Goal: Task Accomplishment & Management: Complete application form

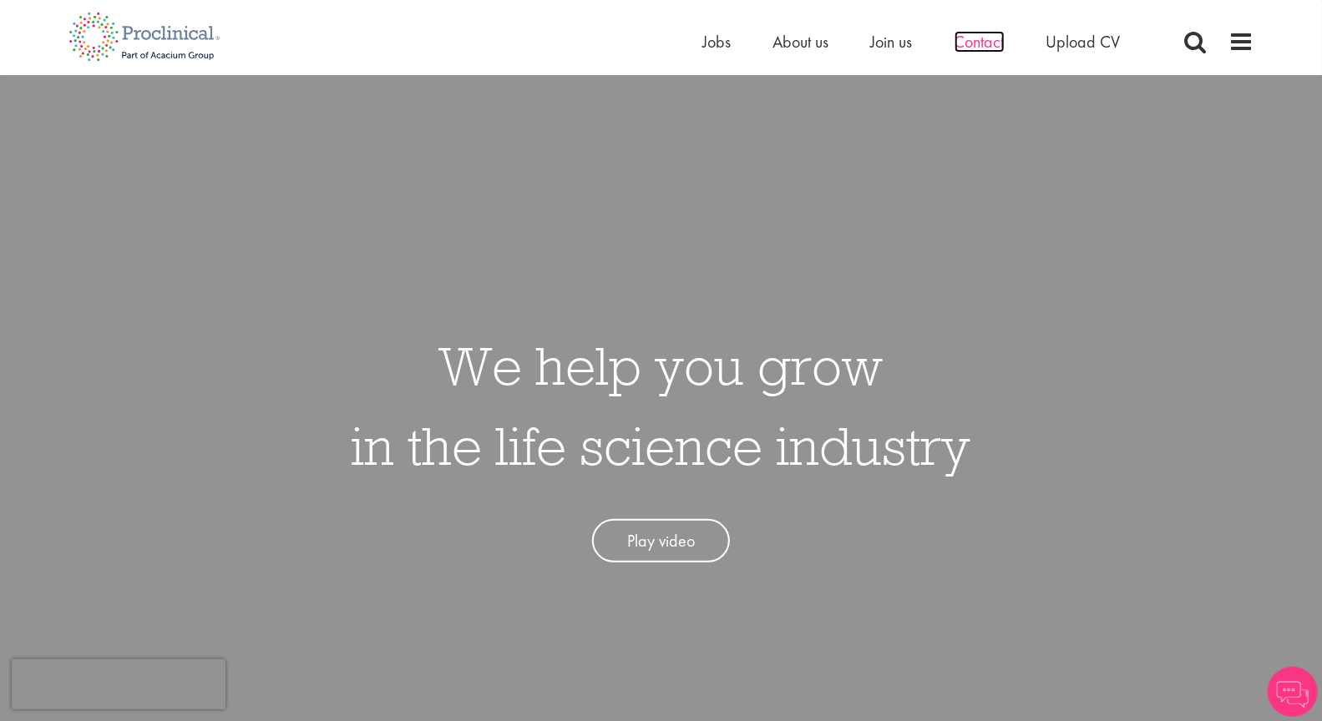
click at [987, 41] on span "Contact" at bounding box center [979, 42] width 50 height 22
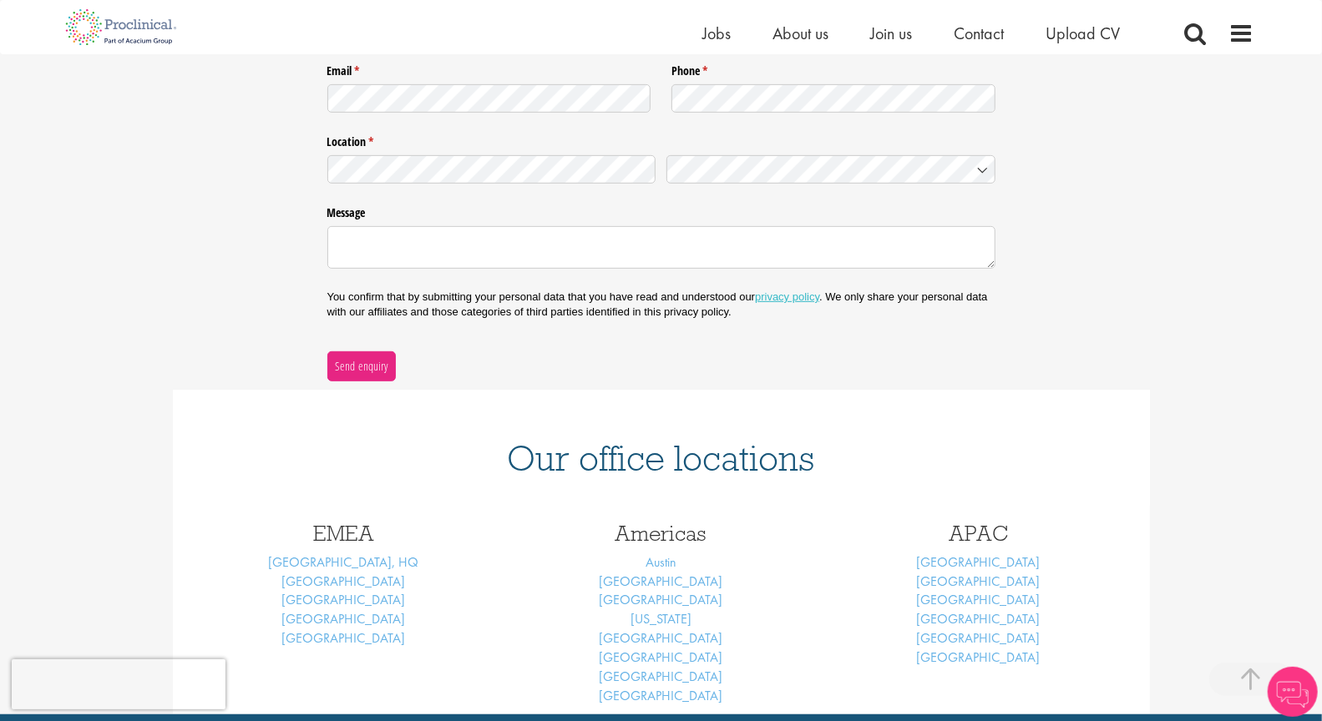
scroll to position [551, 0]
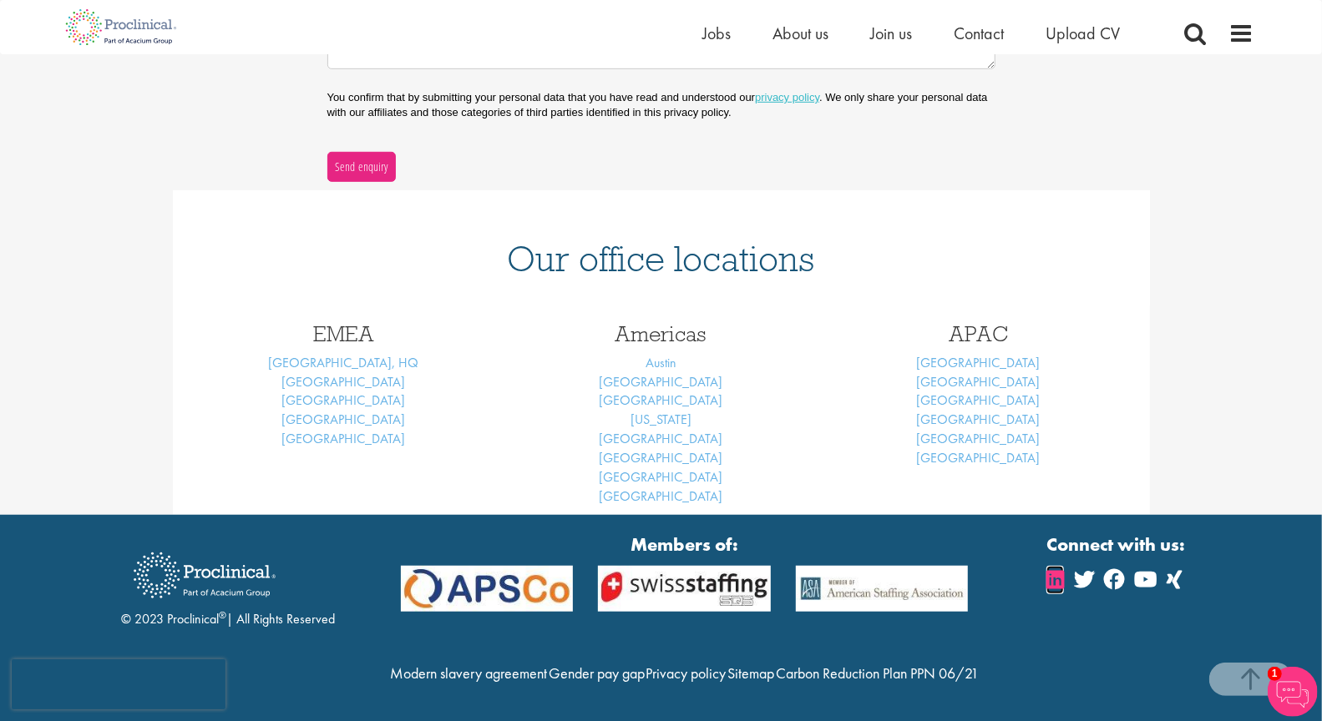
click at [1055, 584] on icon at bounding box center [1055, 579] width 18 height 20
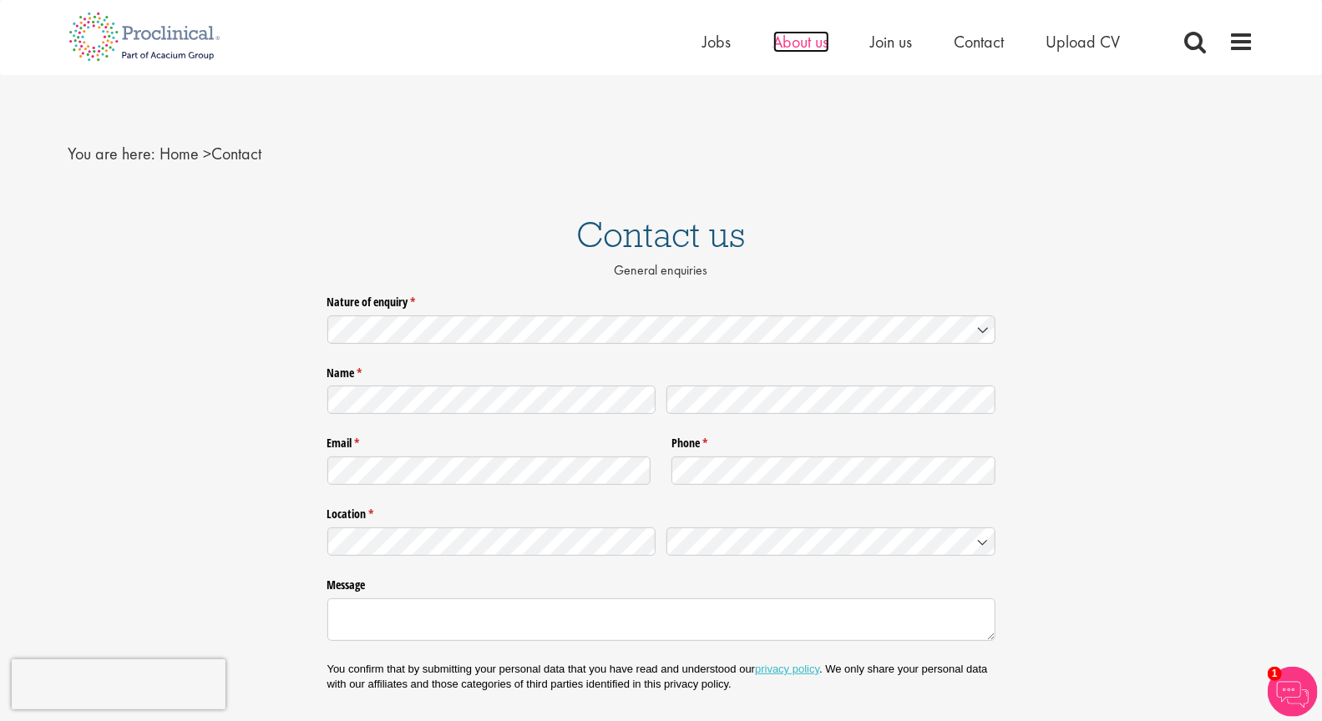
click at [812, 44] on span "About us" at bounding box center [801, 42] width 56 height 22
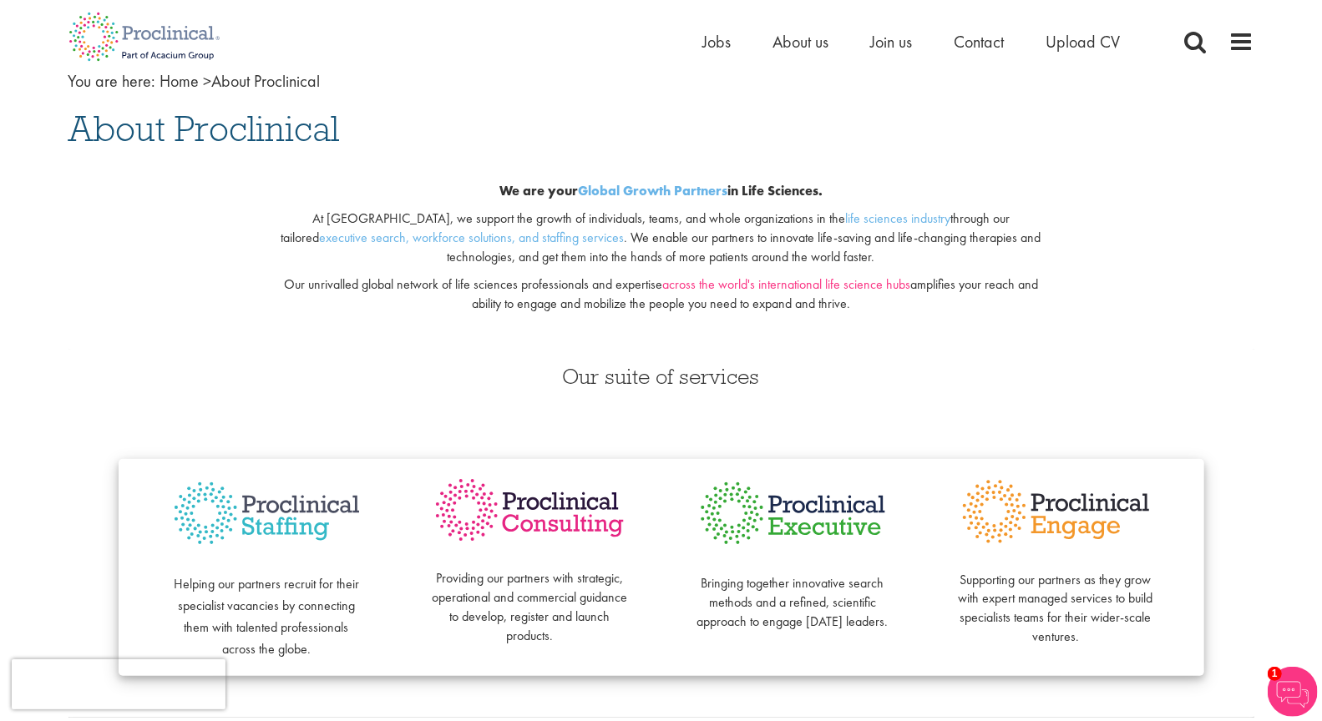
scroll to position [60, 0]
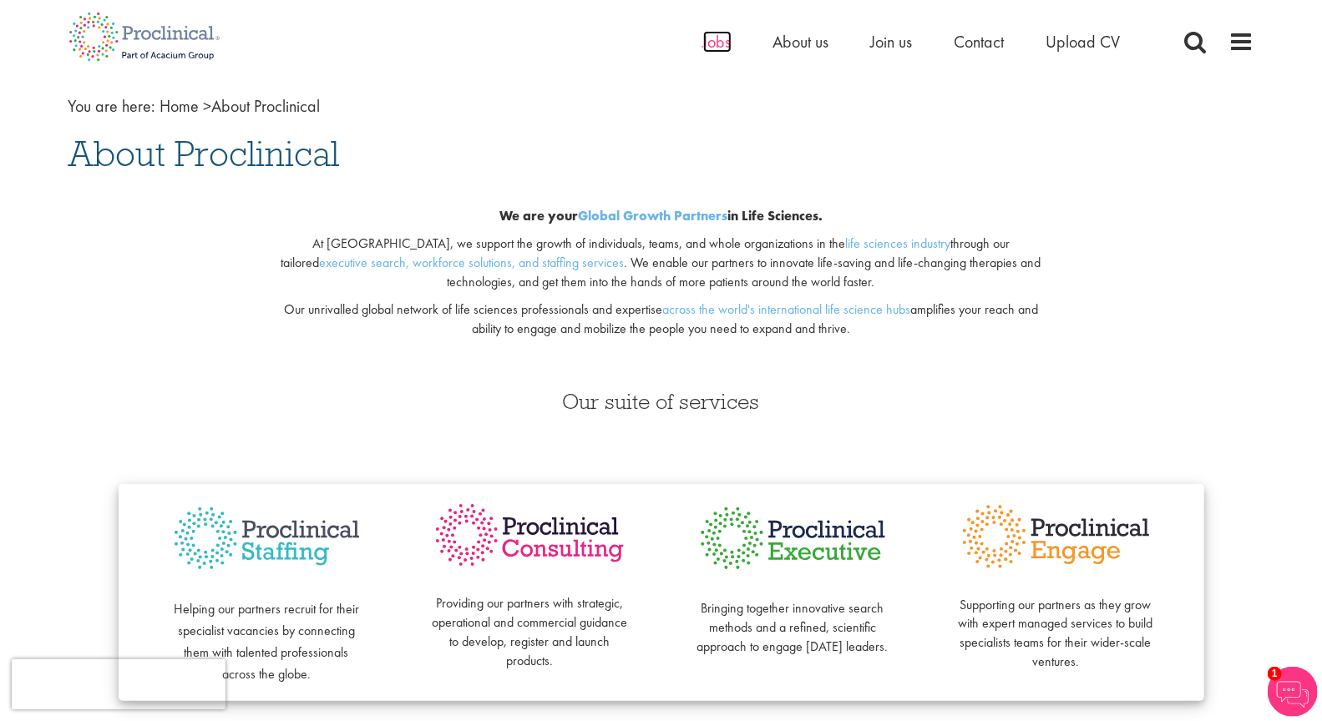
click at [715, 43] on span "Jobs" at bounding box center [717, 42] width 28 height 22
click at [726, 45] on span "Jobs" at bounding box center [717, 42] width 28 height 22
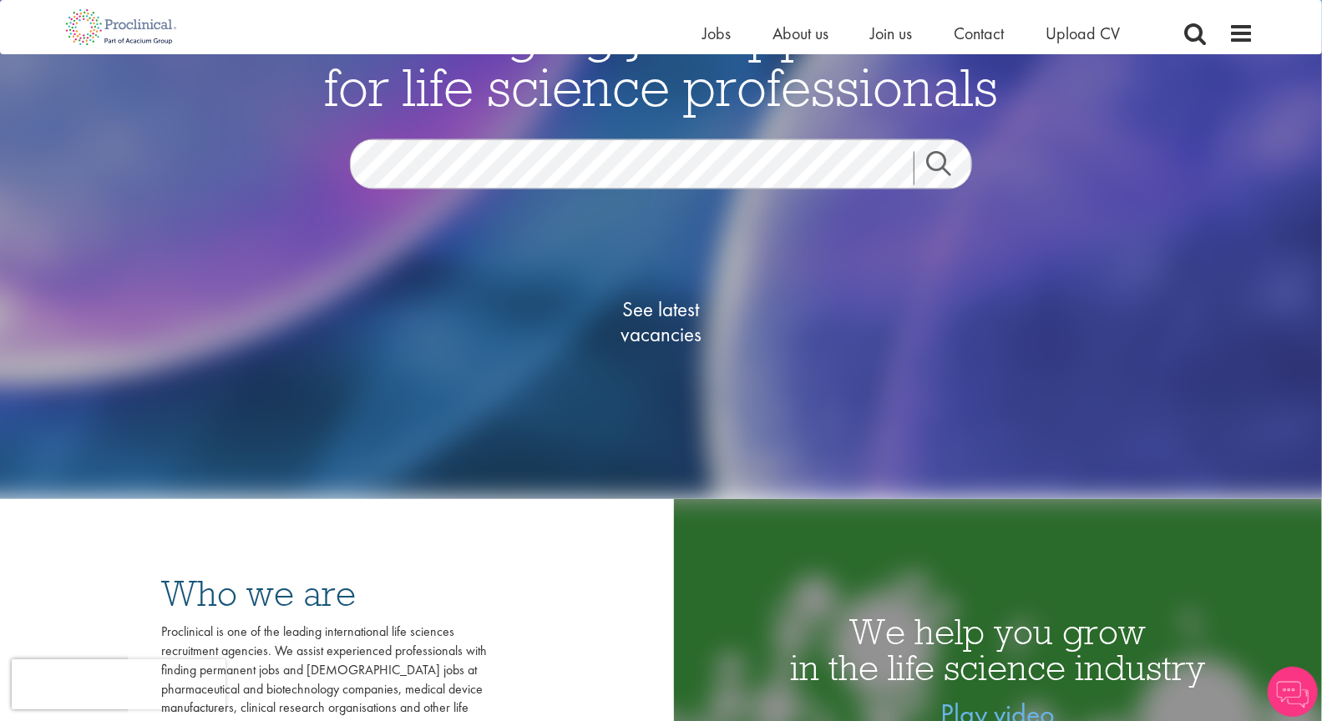
scroll to position [195, 0]
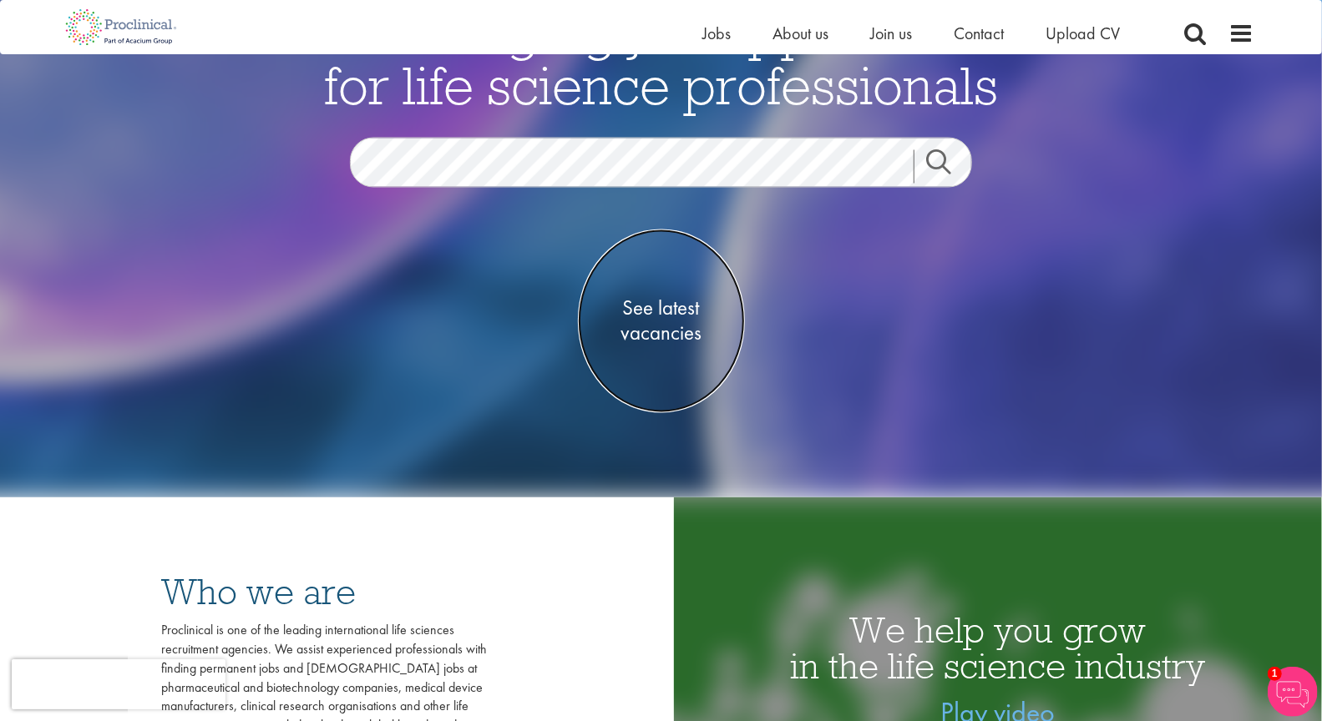
click at [668, 309] on span "See latest vacancies" at bounding box center [661, 321] width 167 height 50
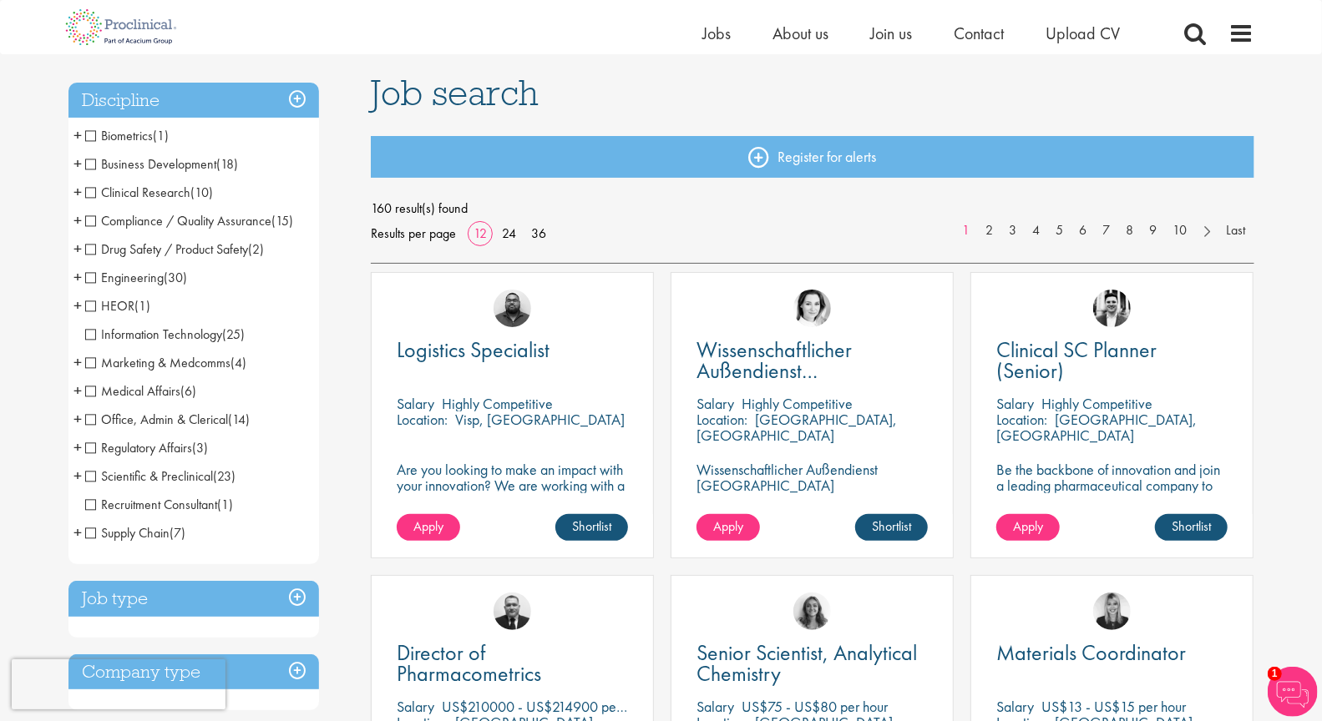
scroll to position [110, 0]
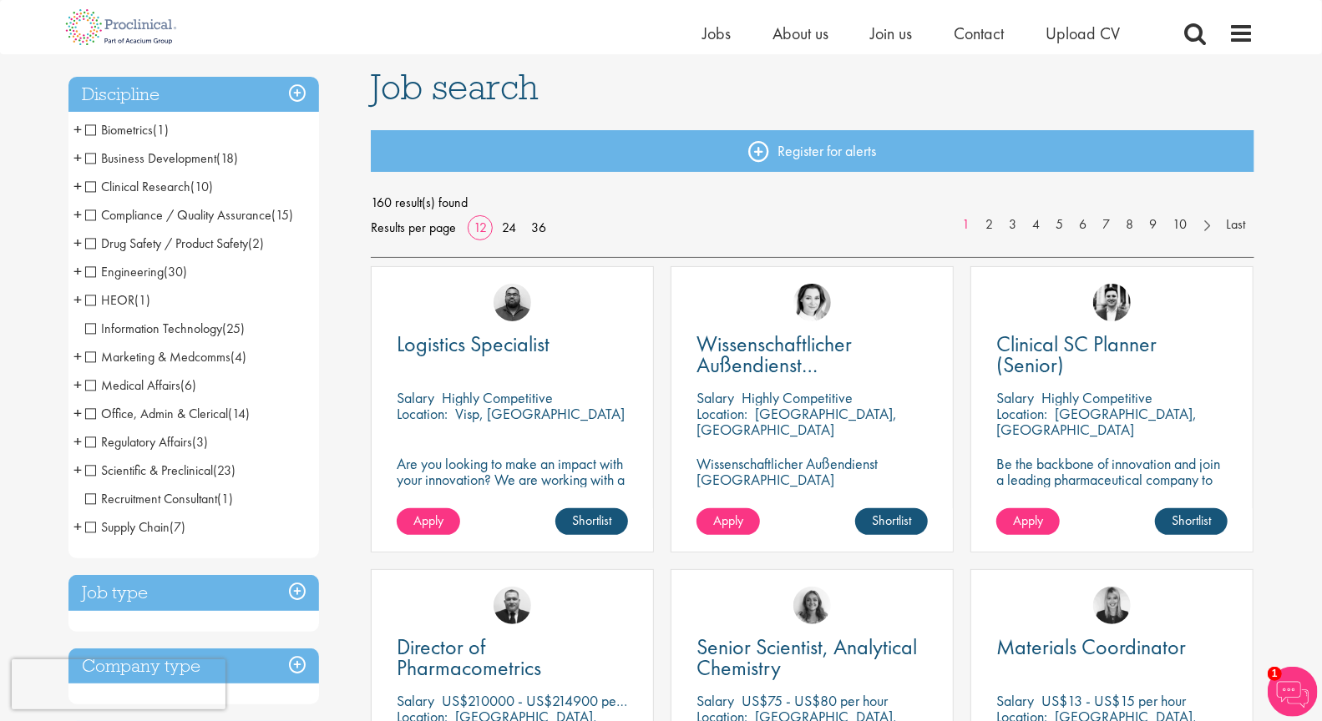
click at [89, 215] on span "Compliance / Quality Assurance" at bounding box center [178, 215] width 187 height 18
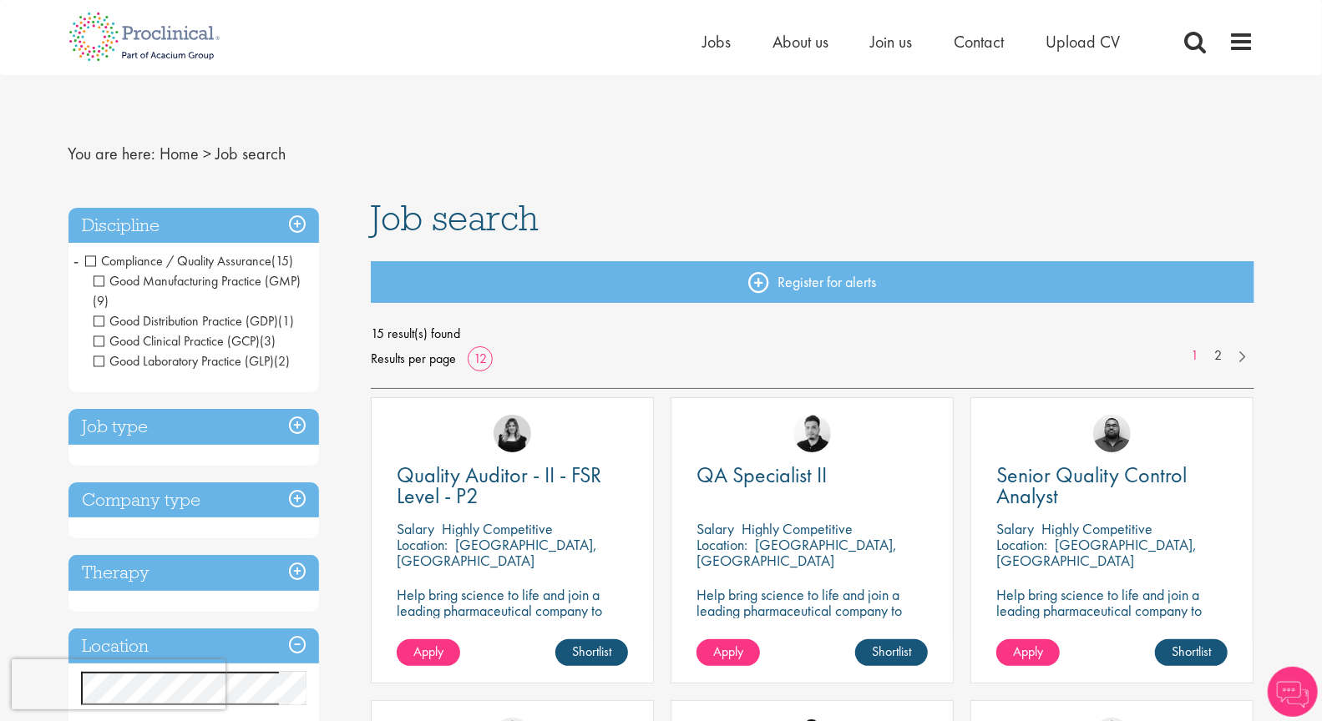
click at [100, 340] on span "Good Clinical Practice (GCP)" at bounding box center [177, 341] width 167 height 18
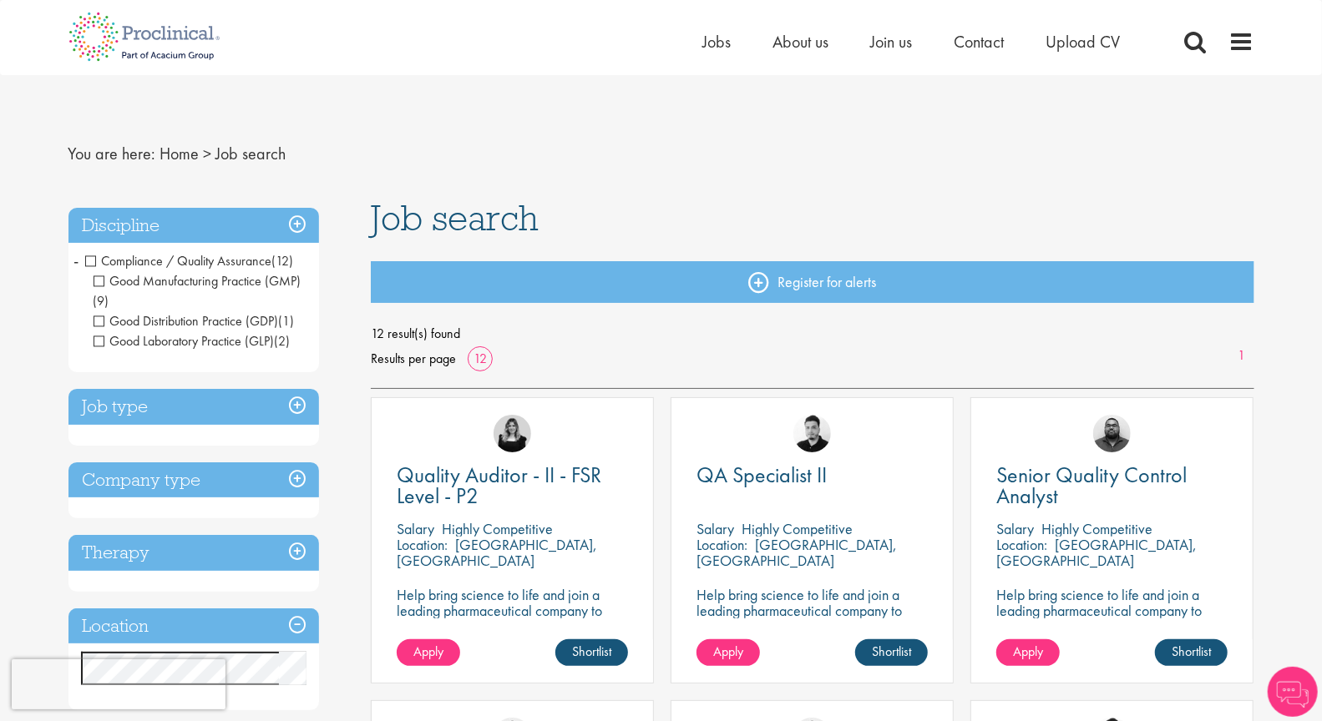
click at [98, 339] on span "Good Laboratory Practice (GLP)" at bounding box center [184, 341] width 181 height 18
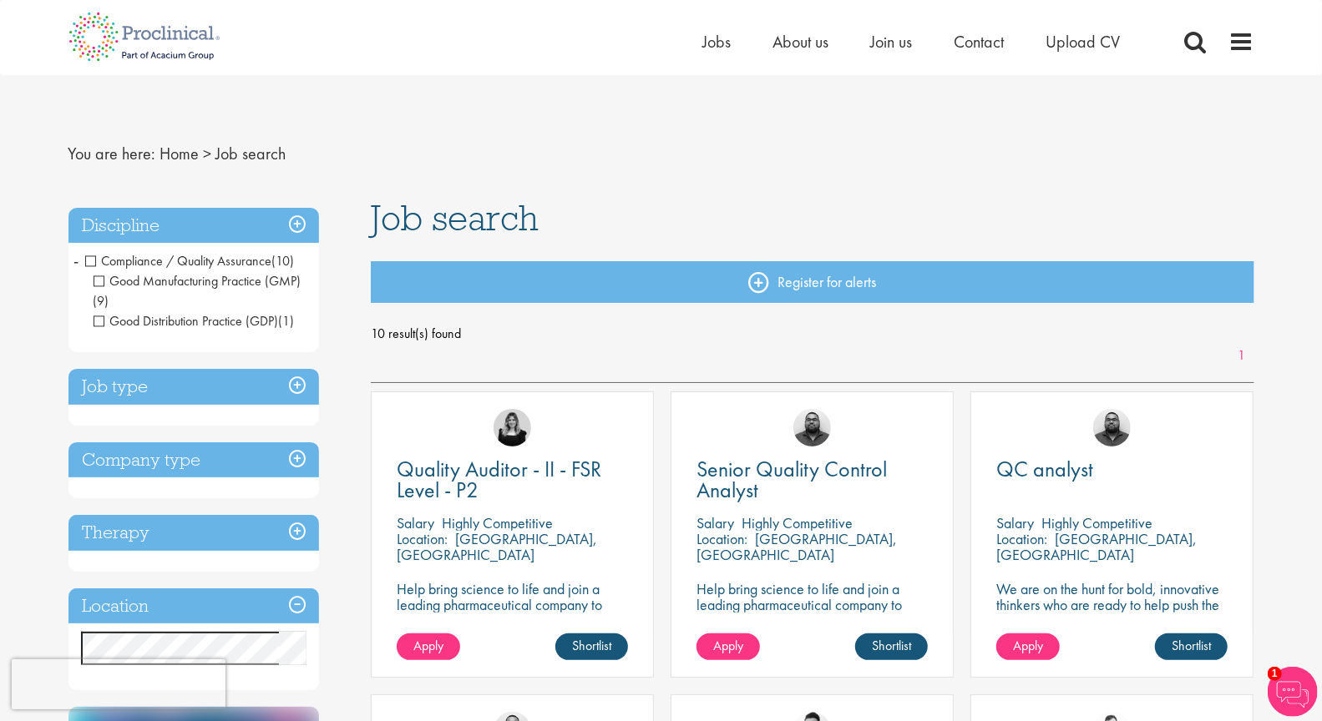
click at [301, 387] on h3 "Job type" at bounding box center [193, 387] width 250 height 36
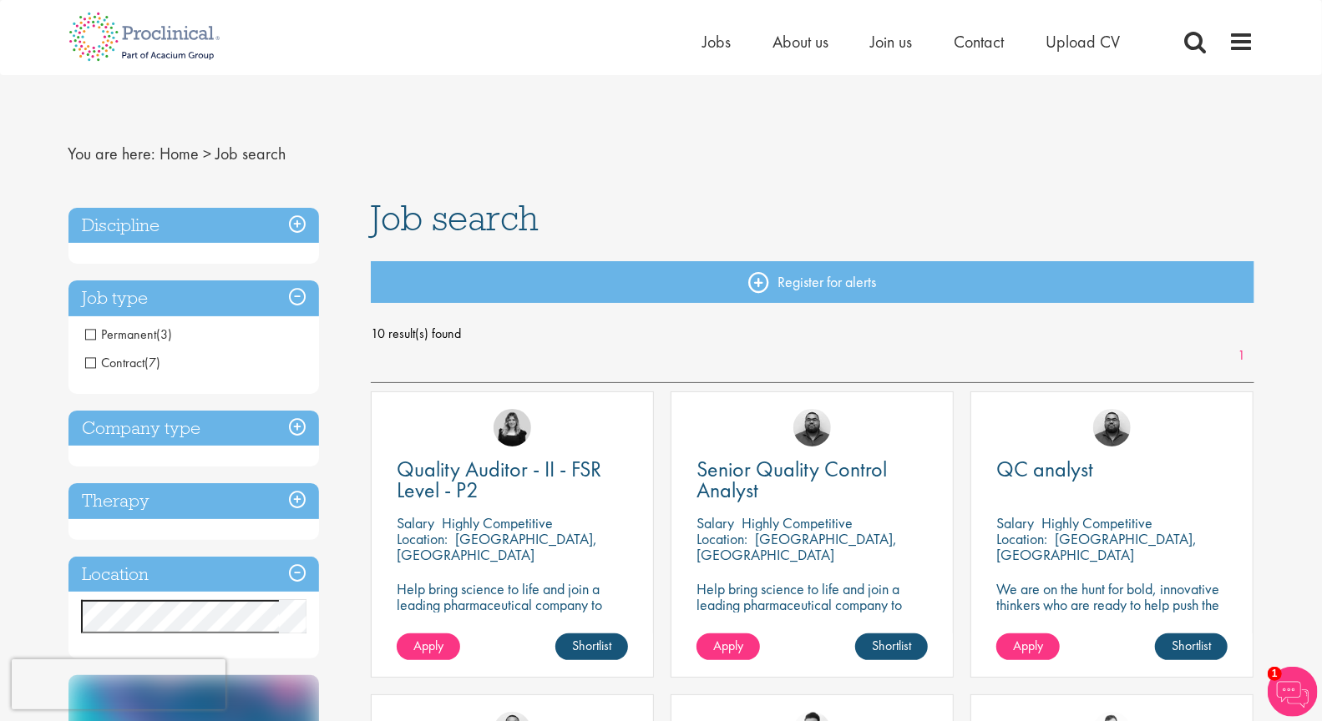
click at [91, 363] on span "Contract" at bounding box center [115, 363] width 60 height 18
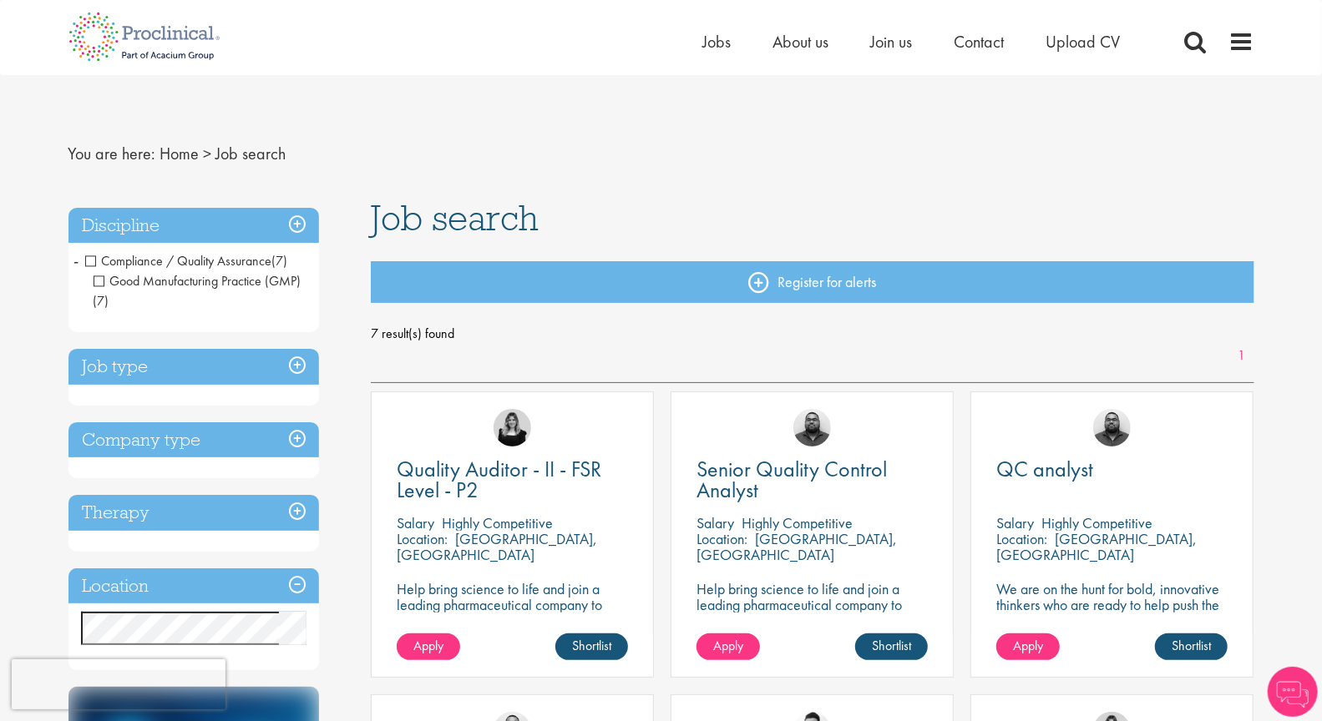
click at [295, 367] on h3 "Job type" at bounding box center [193, 367] width 250 height 36
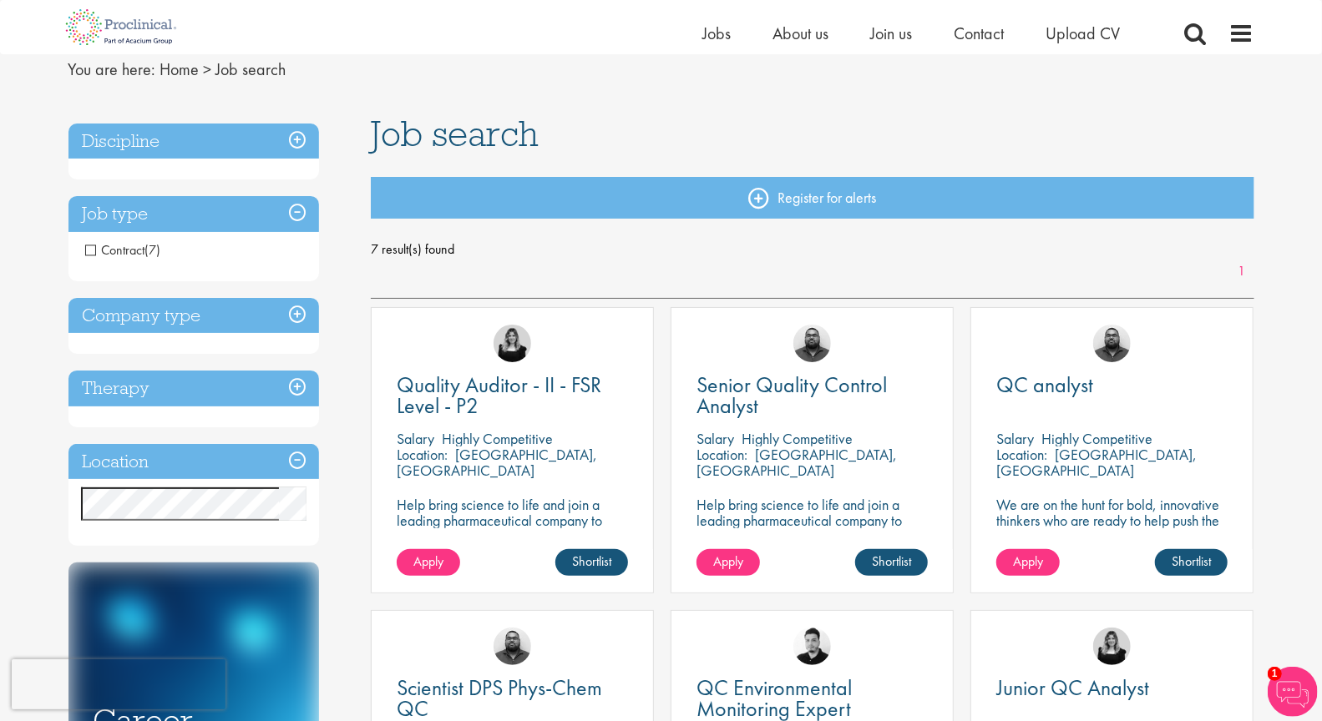
scroll to position [68, 0]
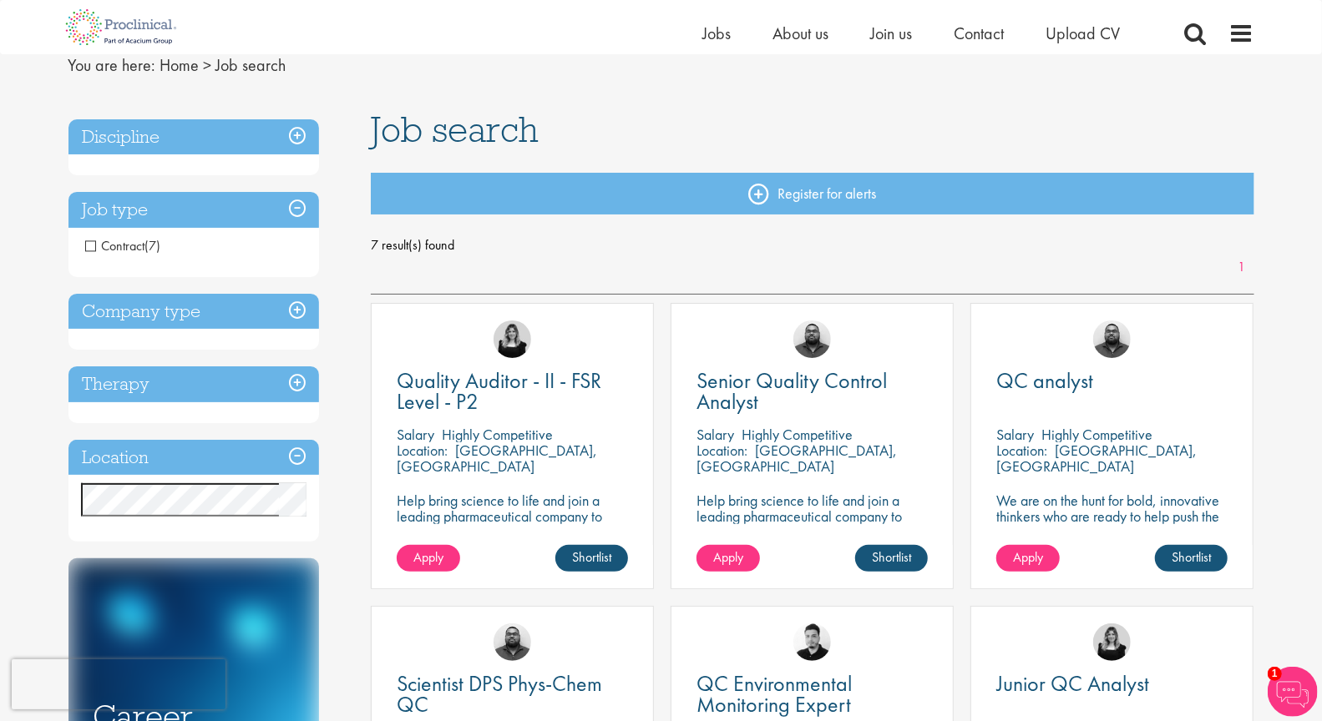
click at [301, 316] on h3 "Company type" at bounding box center [193, 312] width 250 height 36
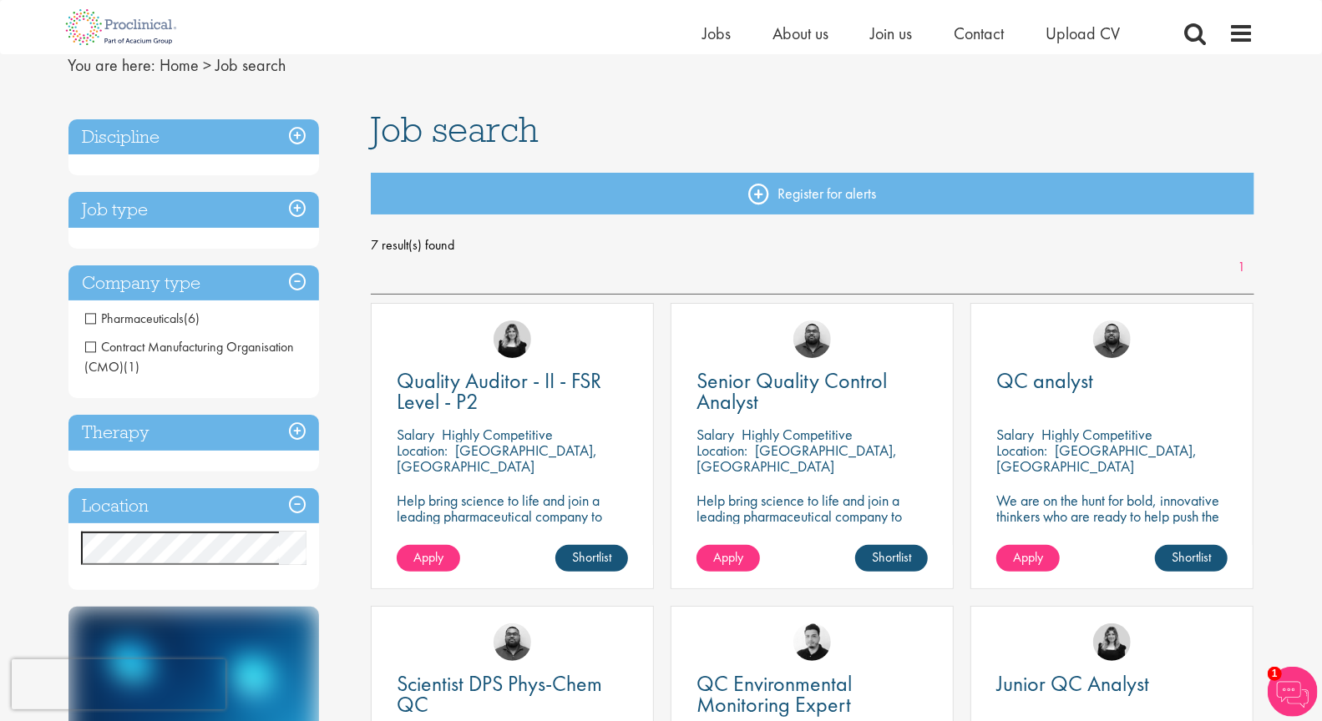
click at [300, 281] on h3 "Company type" at bounding box center [193, 284] width 250 height 36
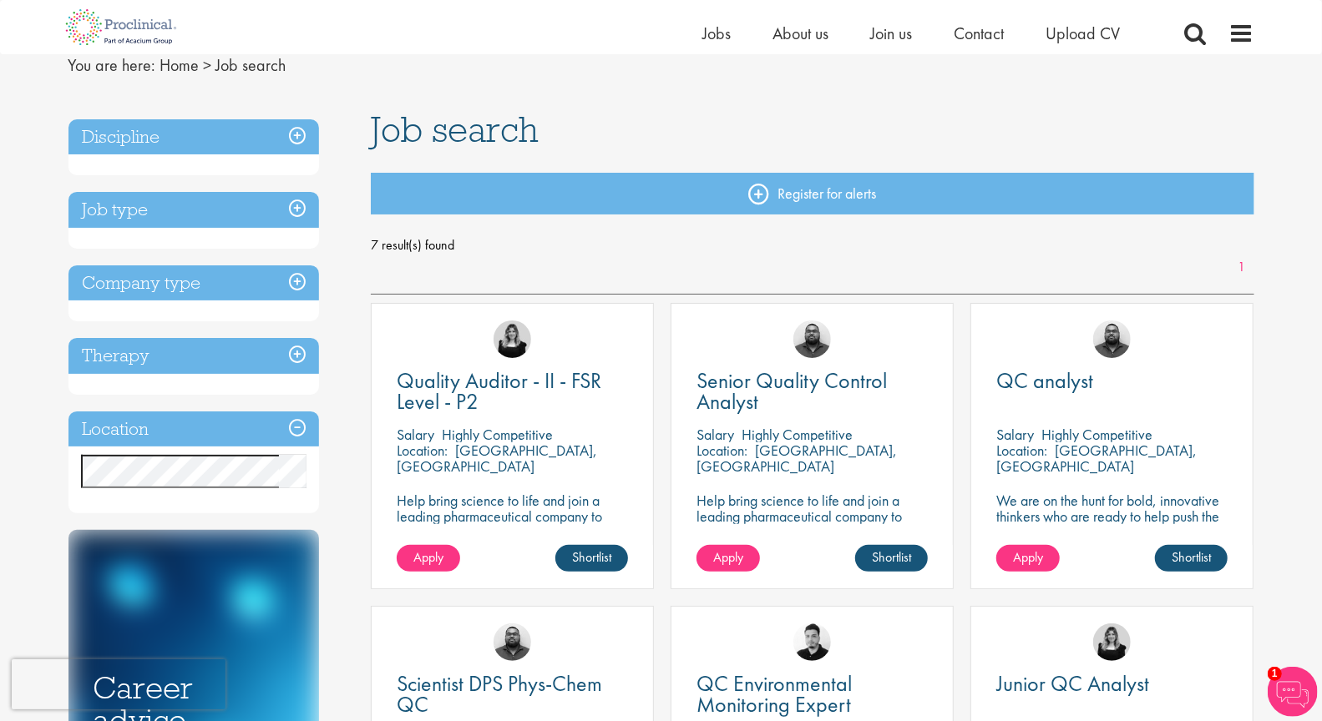
click at [302, 425] on h3 "Location" at bounding box center [193, 430] width 250 height 36
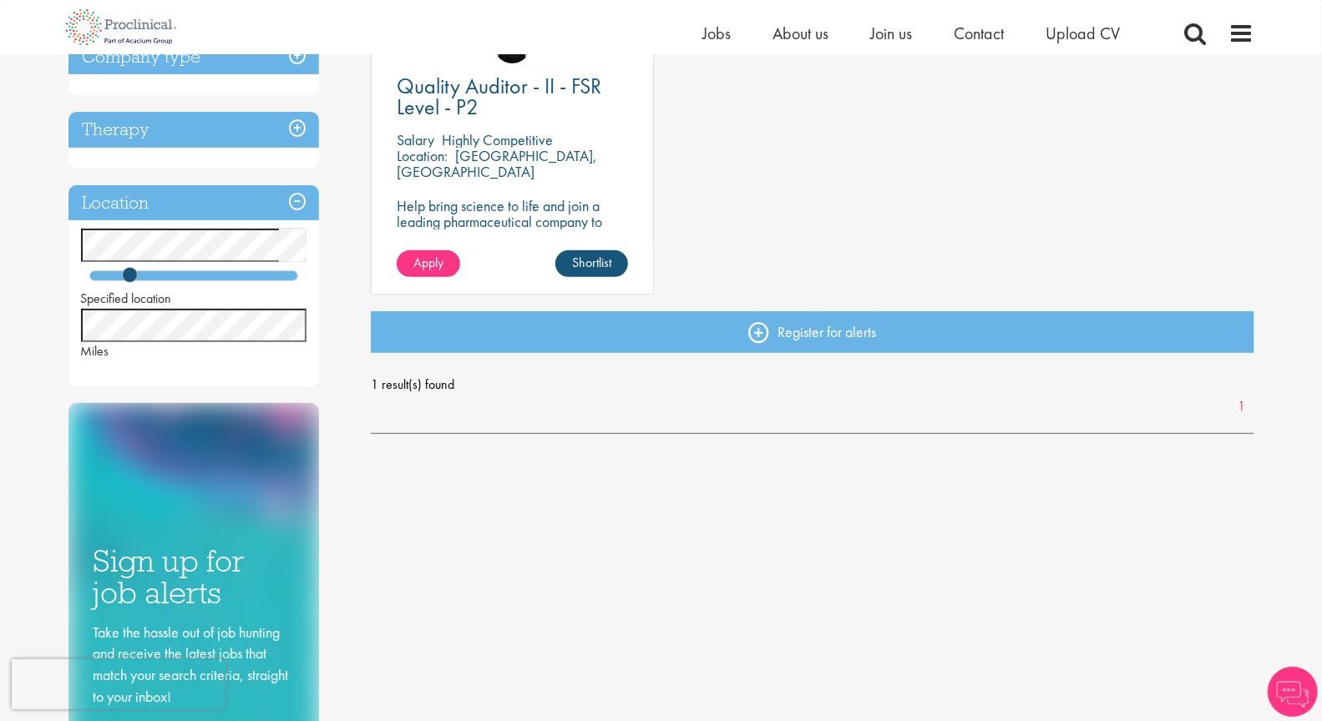
scroll to position [246, 0]
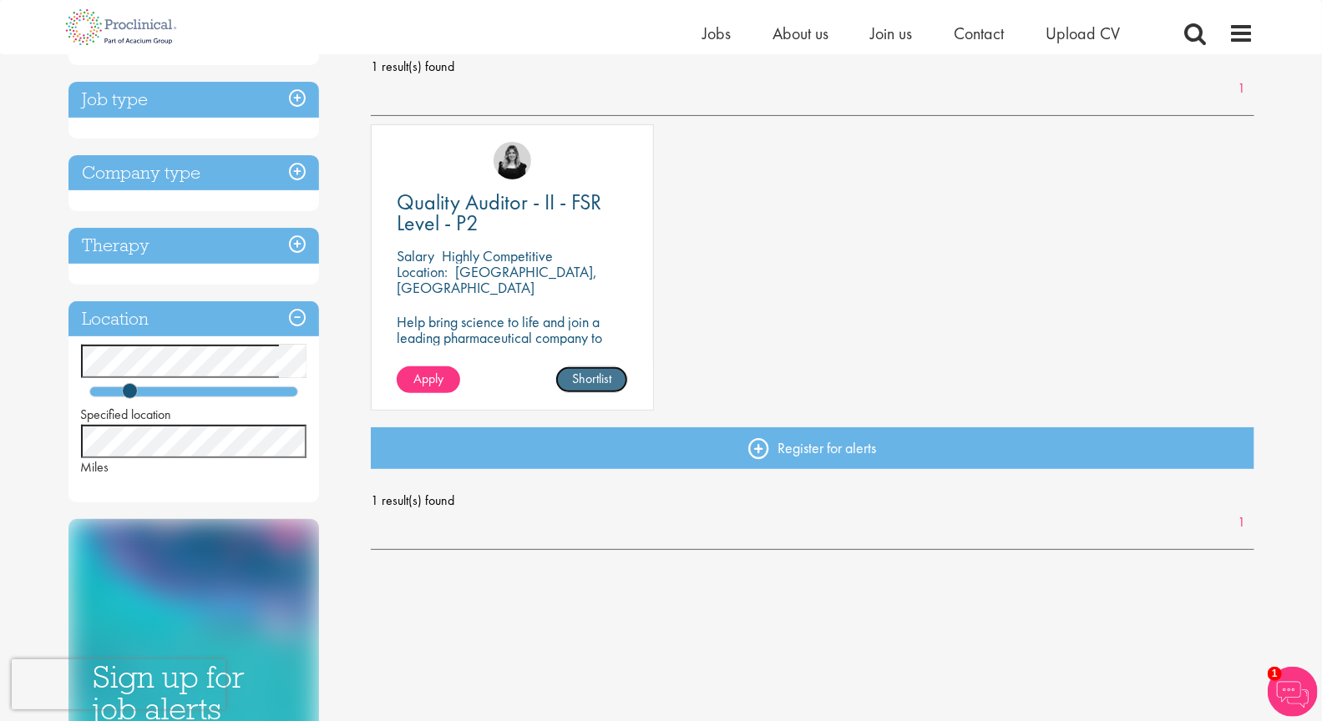
click at [579, 381] on link "Shortlist" at bounding box center [591, 380] width 73 height 27
click at [428, 374] on span "Apply" at bounding box center [428, 379] width 30 height 18
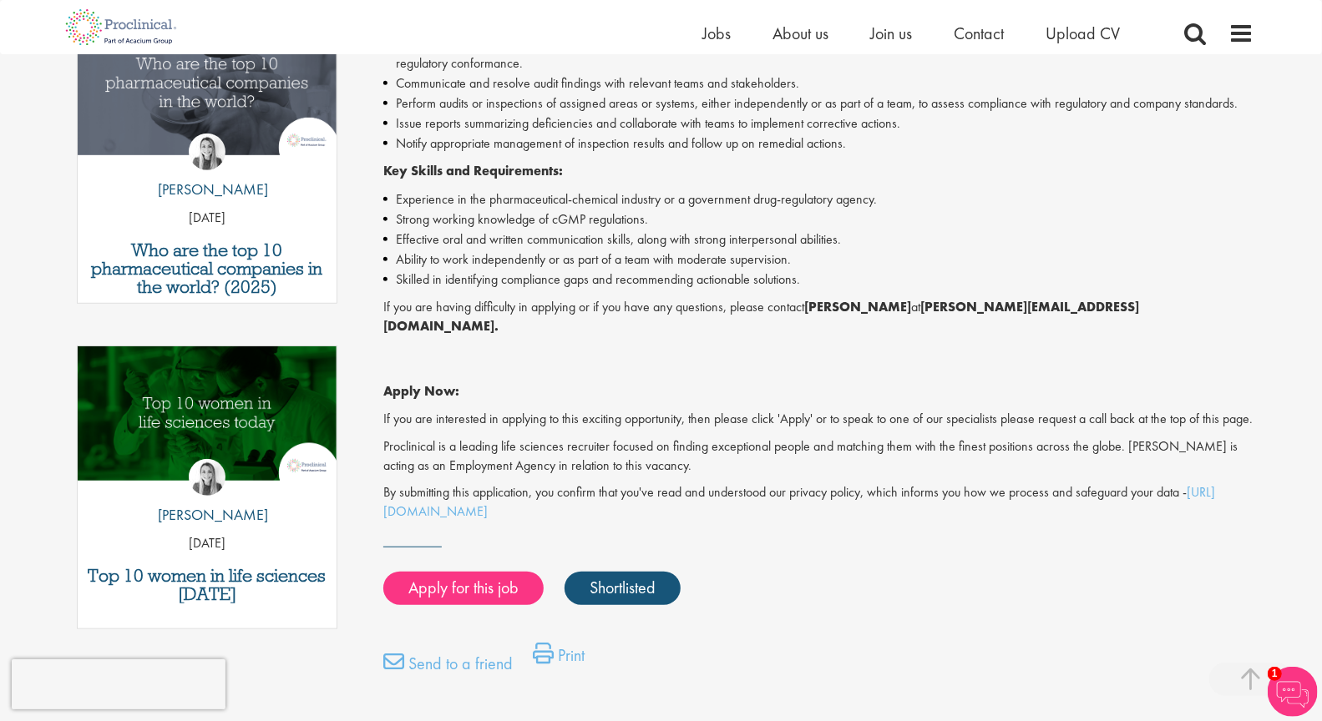
scroll to position [587, 0]
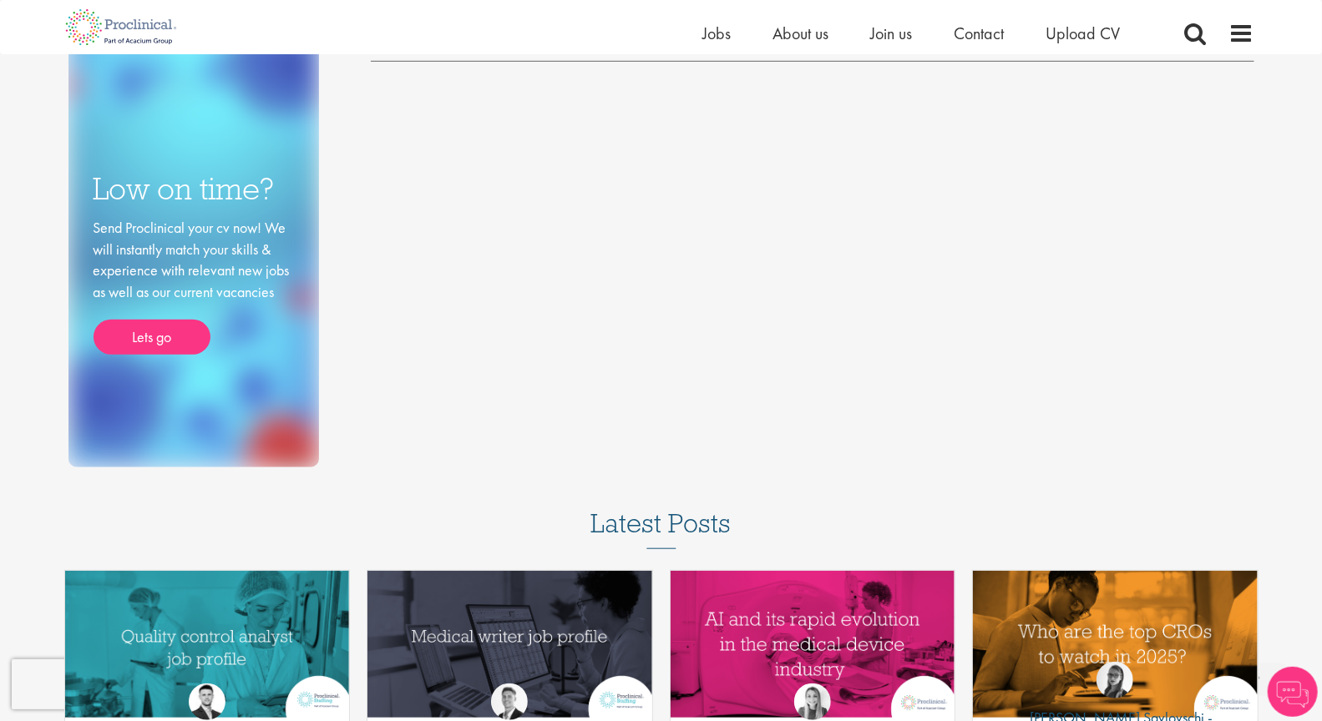
scroll to position [739, 0]
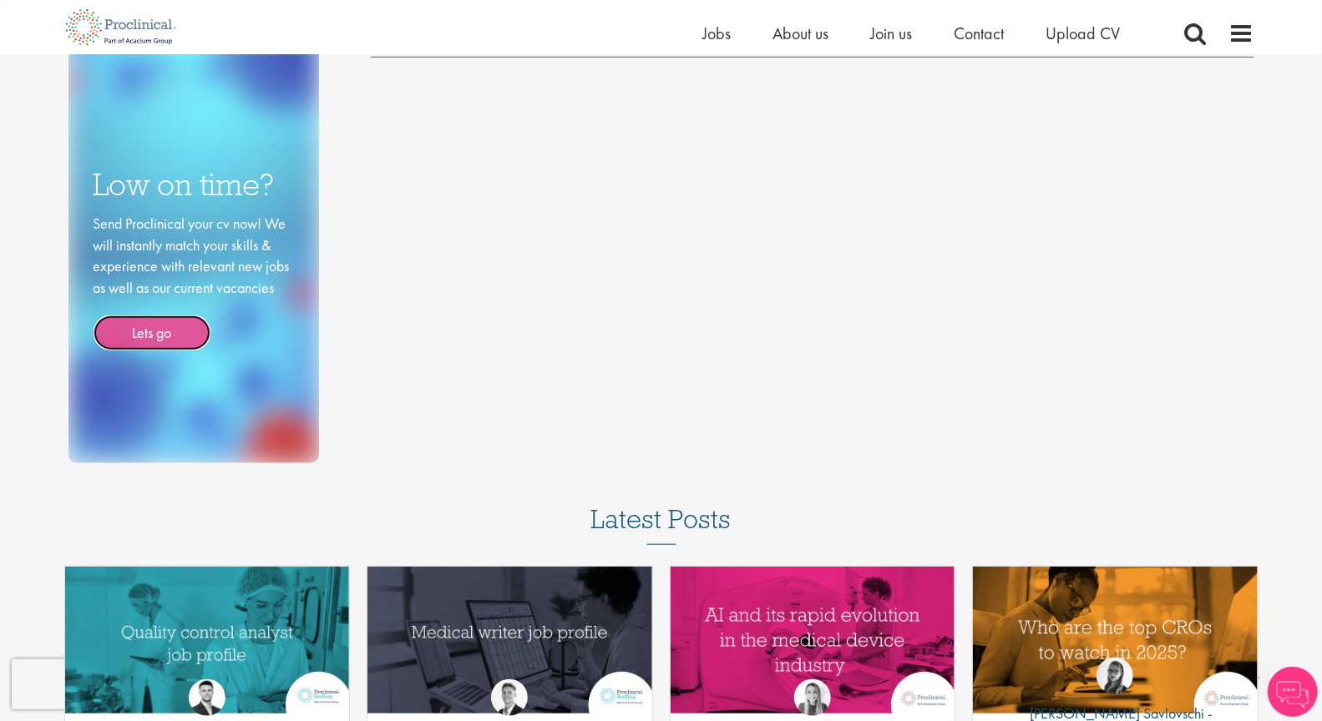
click at [156, 334] on link "Lets go" at bounding box center [152, 333] width 117 height 35
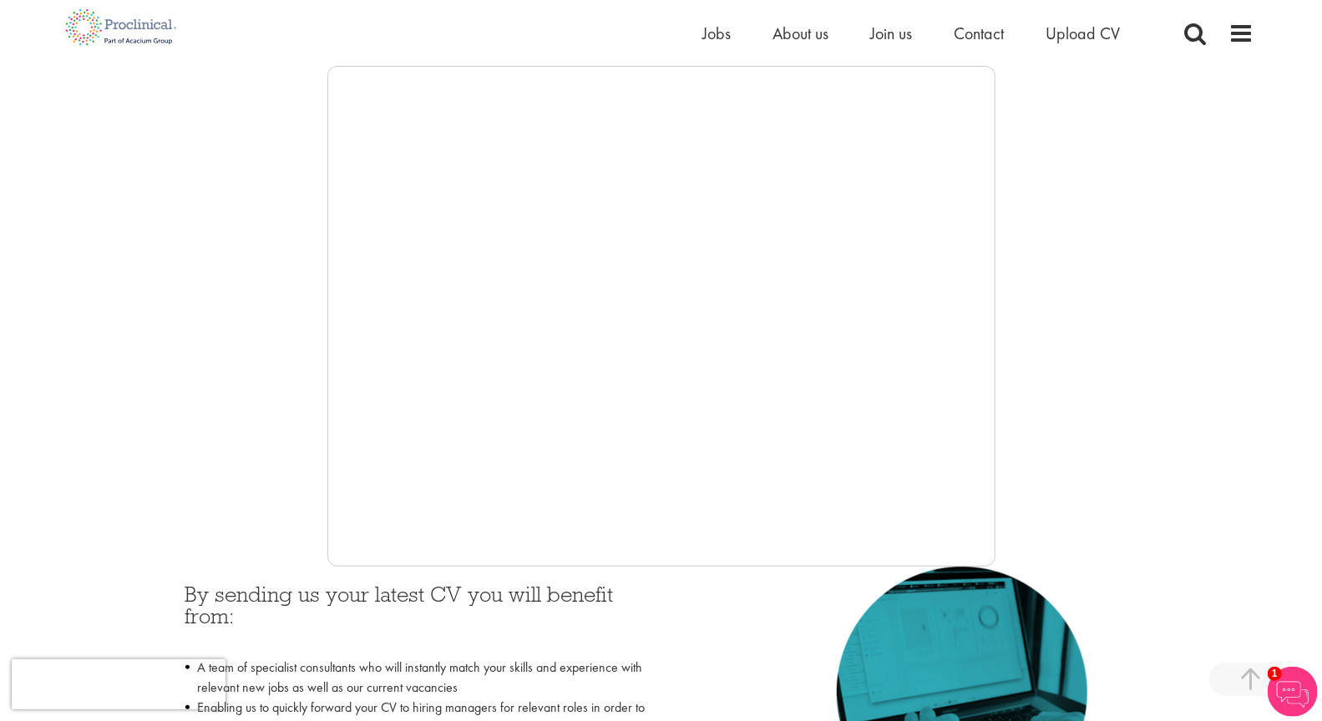
scroll to position [283, 0]
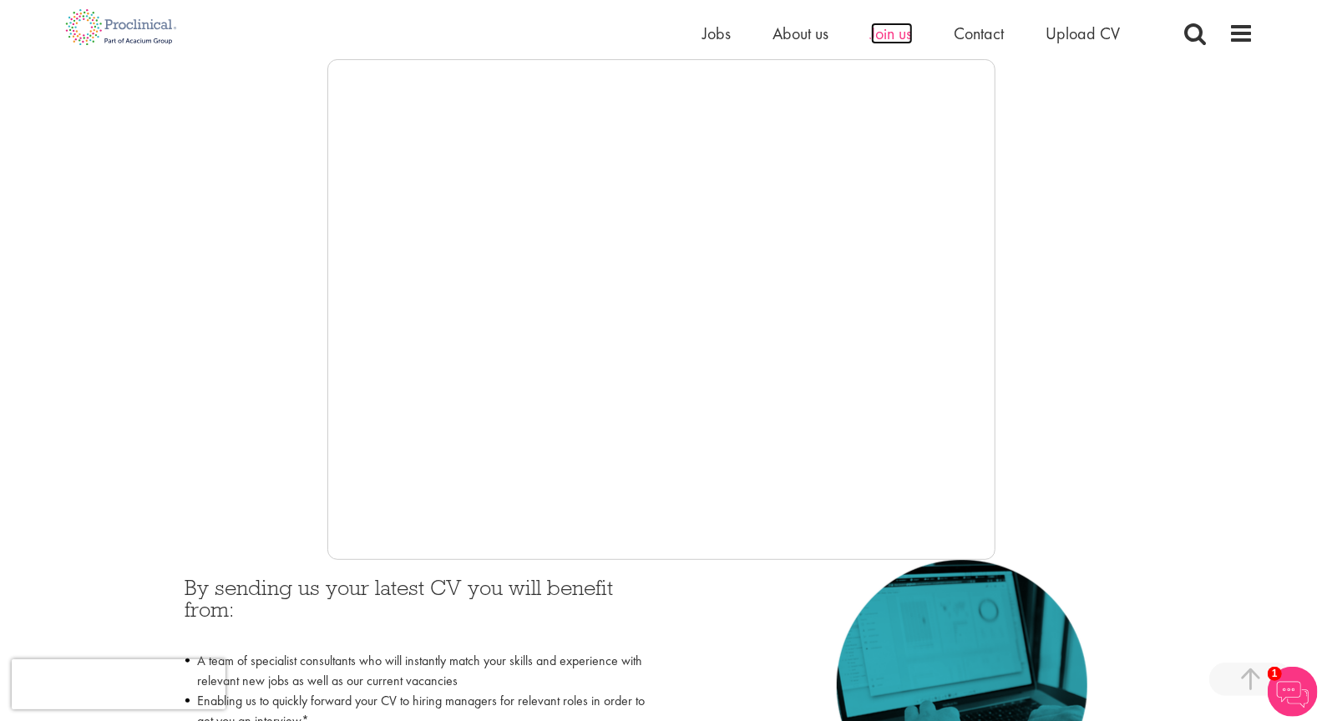
click at [908, 31] on span "Join us" at bounding box center [892, 34] width 42 height 22
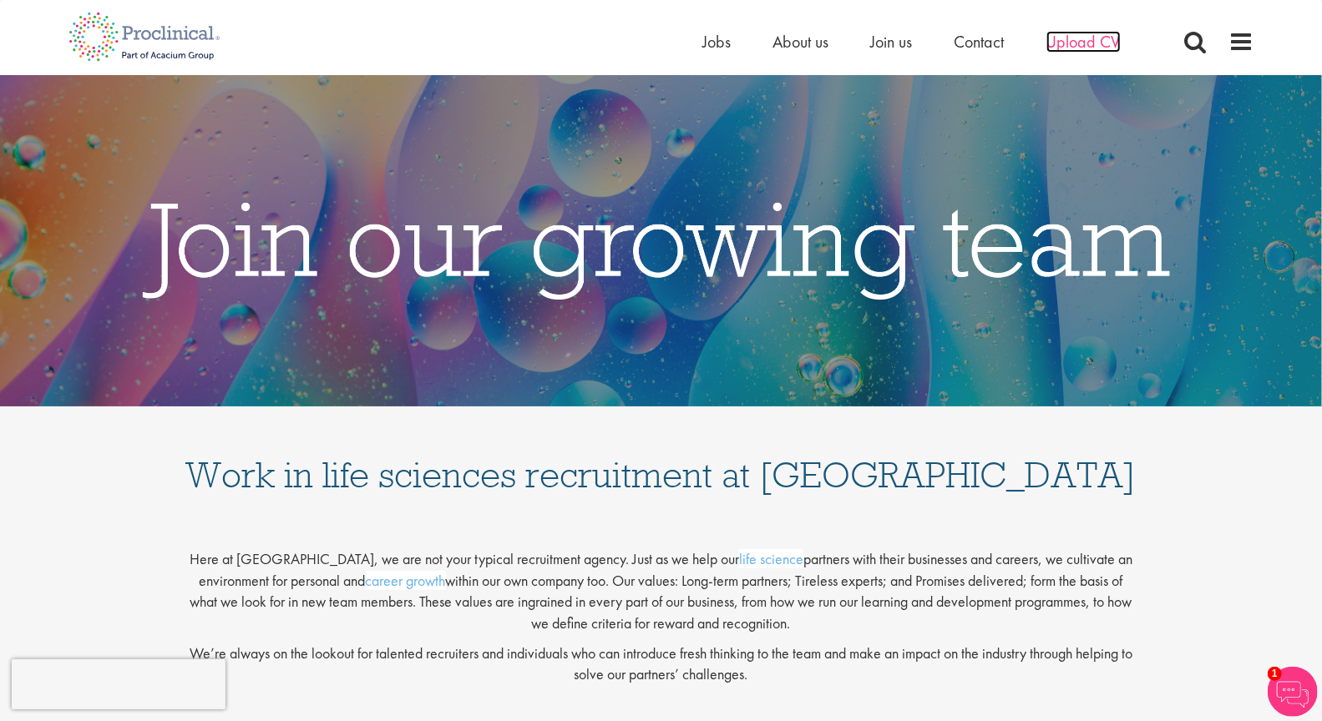
click at [1073, 43] on span "Upload CV" at bounding box center [1083, 42] width 74 height 22
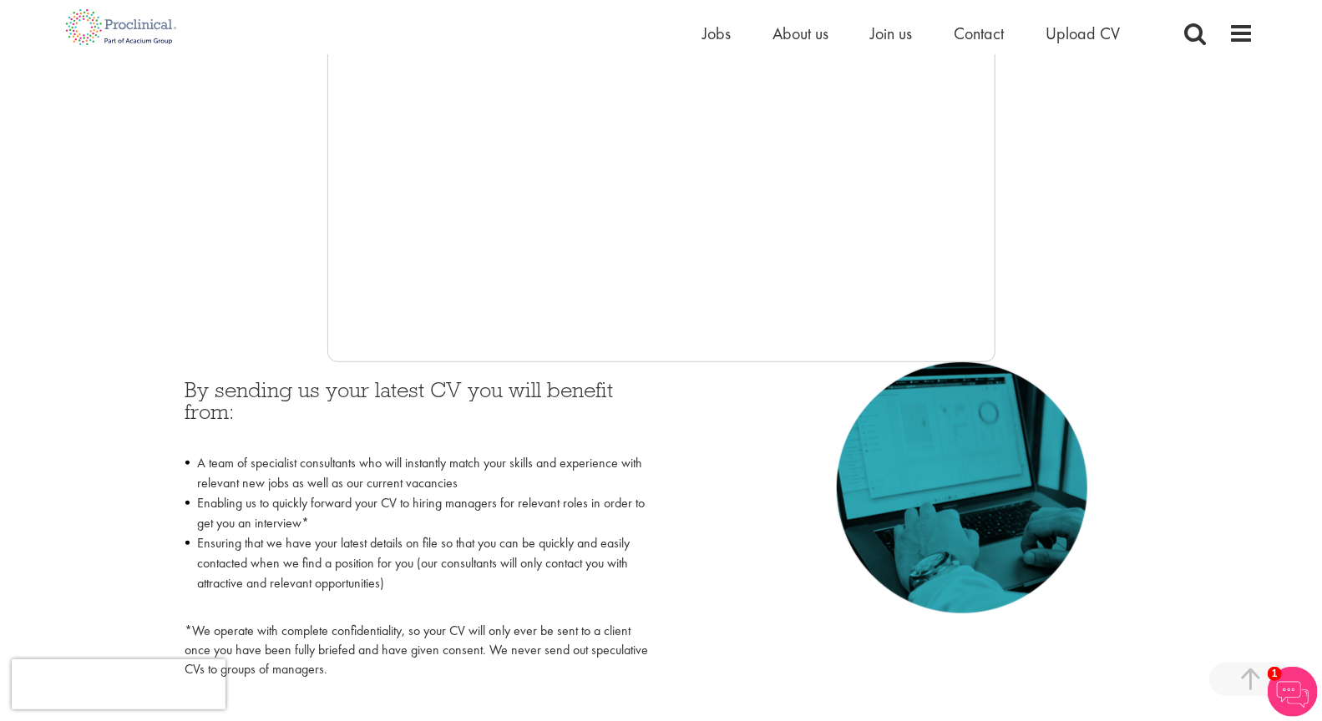
scroll to position [490, 0]
